Goal: Information Seeking & Learning: Learn about a topic

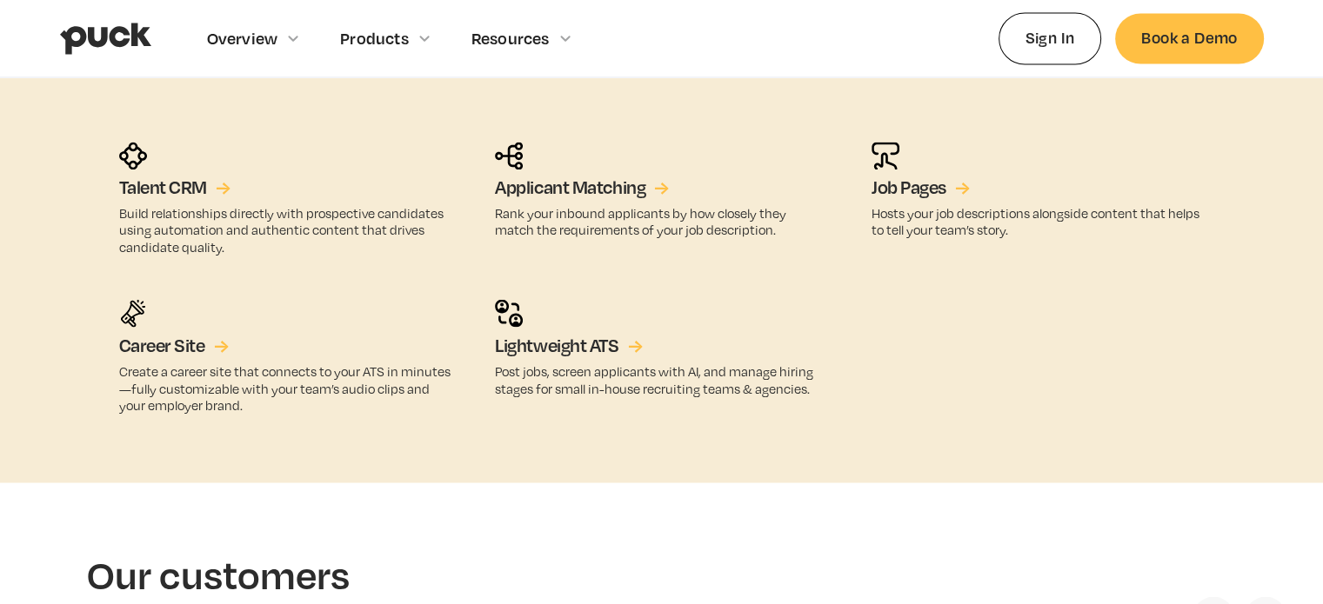
scroll to position [3043, 0]
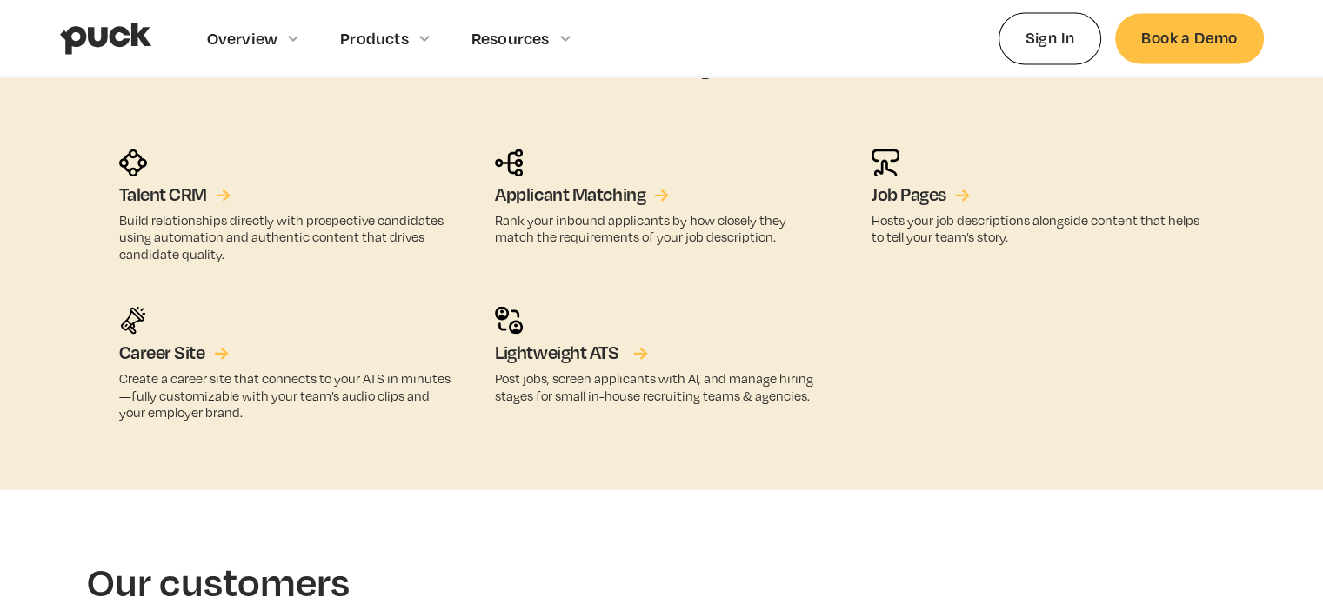
click at [572, 350] on h5 "Lightweight ATS" at bounding box center [556, 352] width 123 height 23
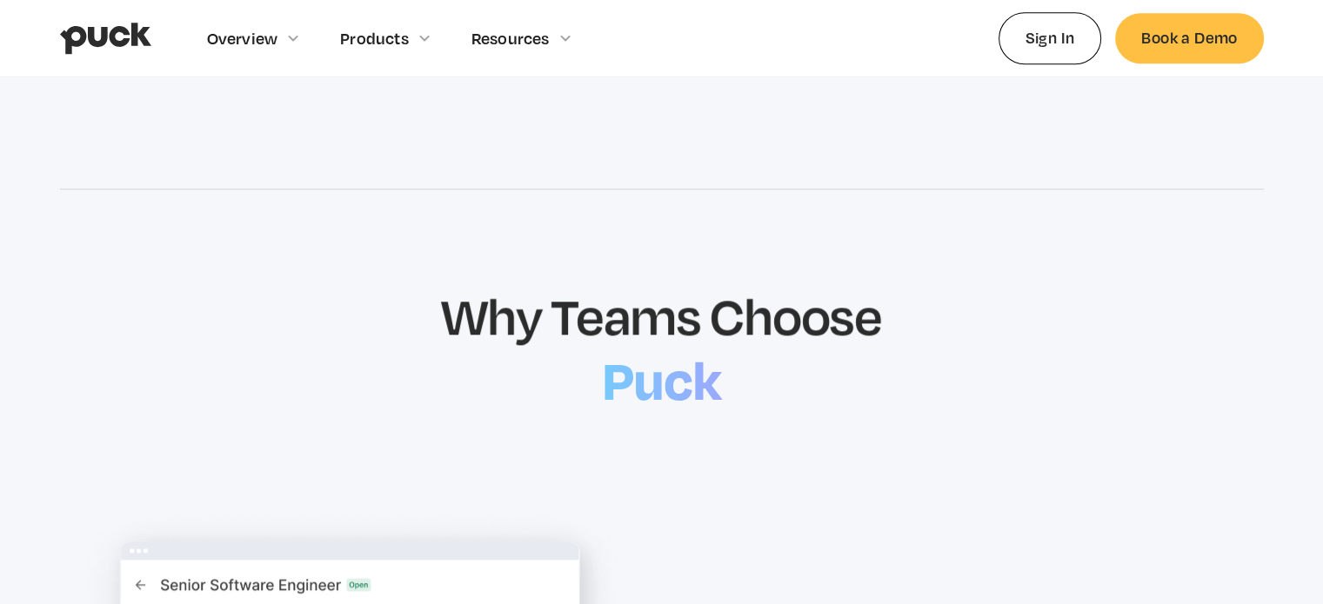
scroll to position [937, 0]
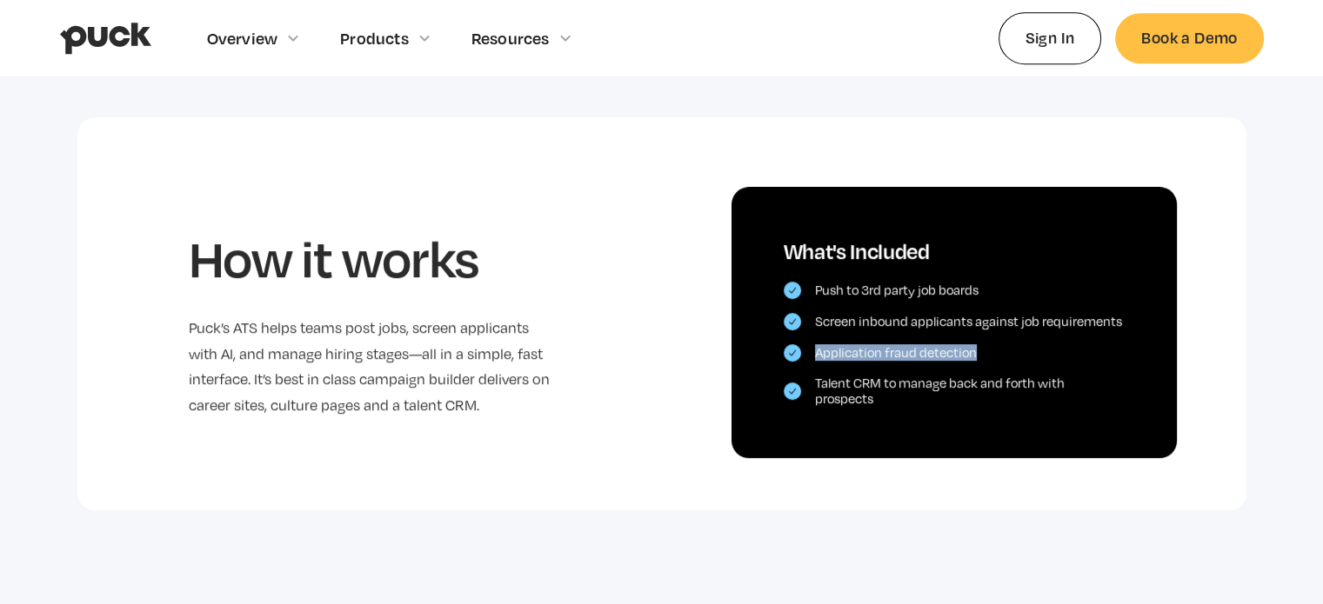
drag, startPoint x: 996, startPoint y: 354, endPoint x: 816, endPoint y: 360, distance: 181.0
click at [816, 360] on div "Application fraud detection" at bounding box center [953, 352] width 341 height 17
